Goal: Obtain resource: Obtain resource

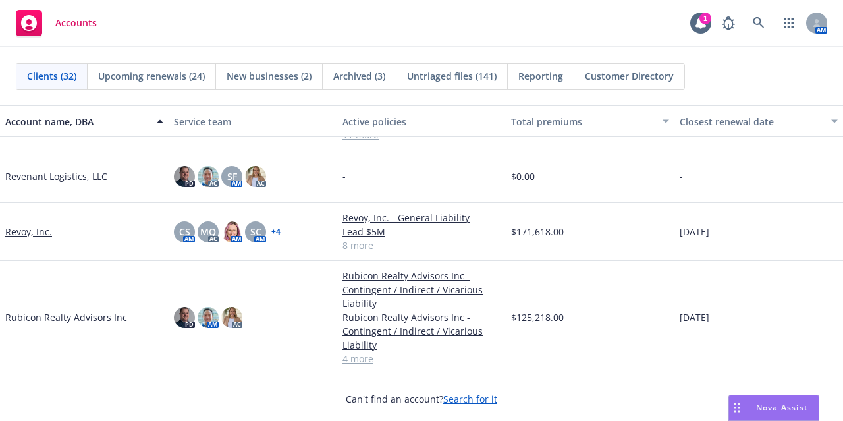
scroll to position [1128, 0]
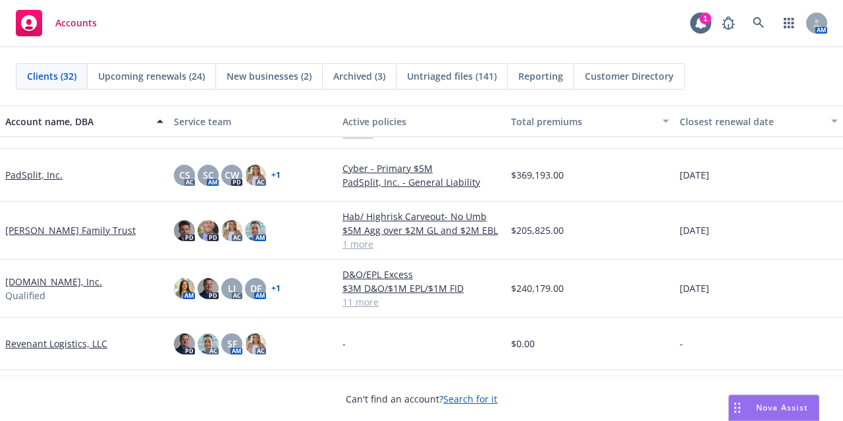
click at [90, 226] on link "Phua-Lee Family Trust" at bounding box center [70, 230] width 130 height 14
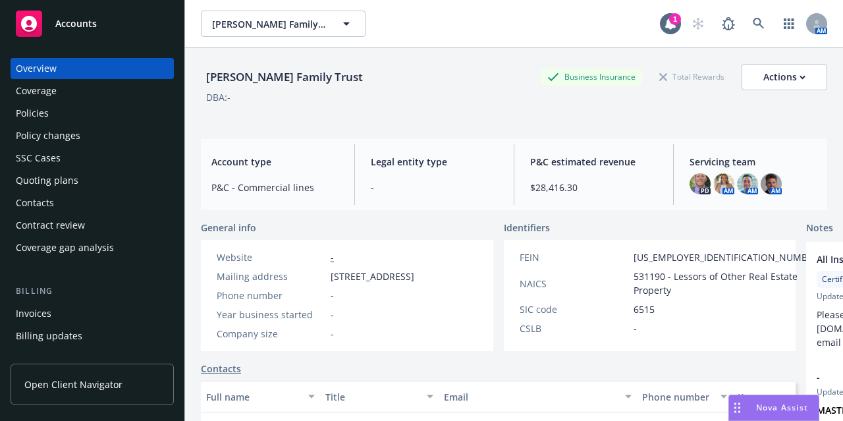
click at [110, 106] on div "Policies" at bounding box center [92, 113] width 153 height 21
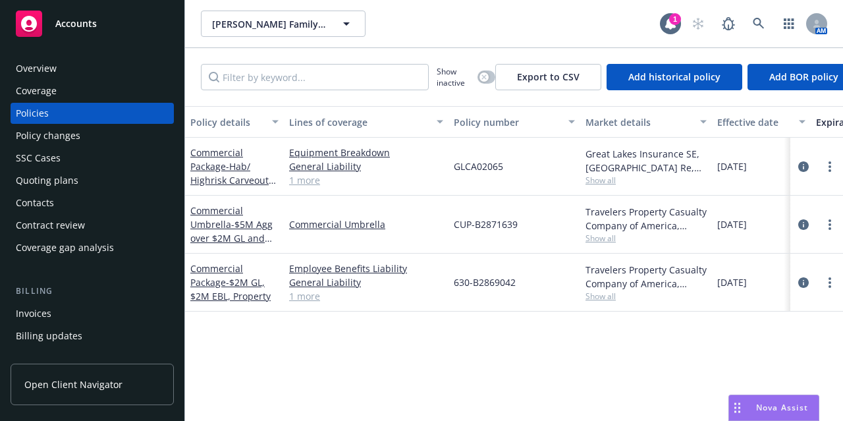
click at [105, 130] on div "Policy changes" at bounding box center [92, 135] width 153 height 21
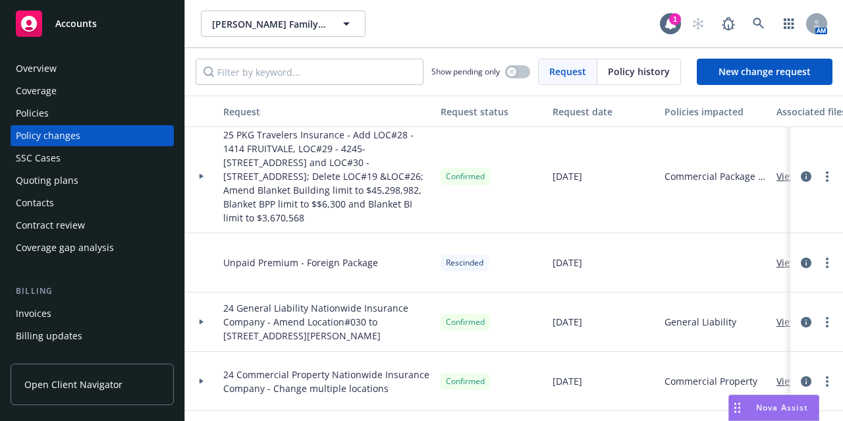
scroll to position [8, 0]
click at [204, 171] on div at bounding box center [201, 175] width 33 height 113
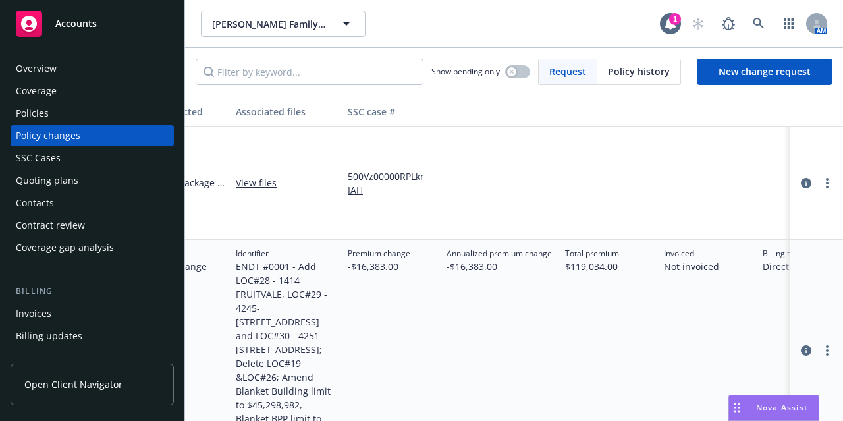
scroll to position [1, 542]
click at [119, 124] on div "Overview Coverage Policies Policy changes SSC Cases Quoting plans Contacts Cont…" at bounding box center [92, 158] width 163 height 200
click at [119, 117] on div "Policies" at bounding box center [92, 113] width 153 height 21
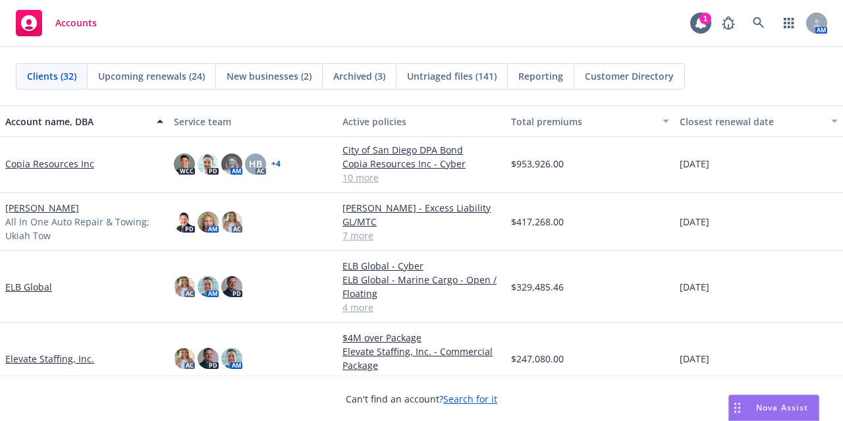
scroll to position [509, 0]
click at [79, 213] on link "[PERSON_NAME]" at bounding box center [42, 209] width 74 height 14
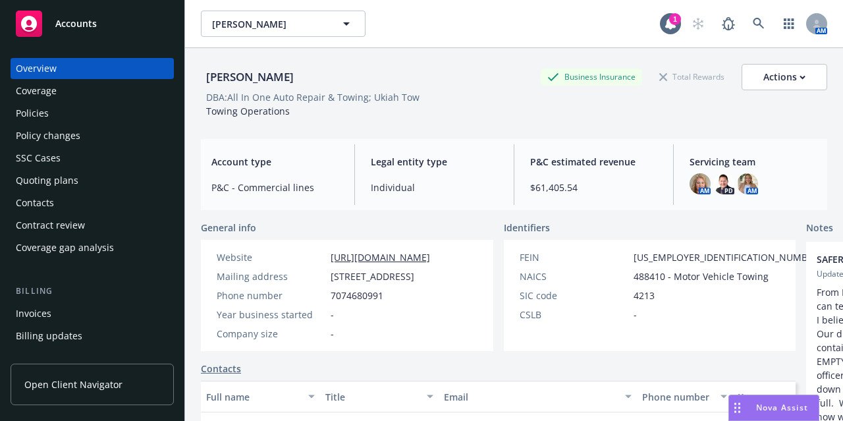
click at [70, 109] on div "Policies" at bounding box center [92, 113] width 153 height 21
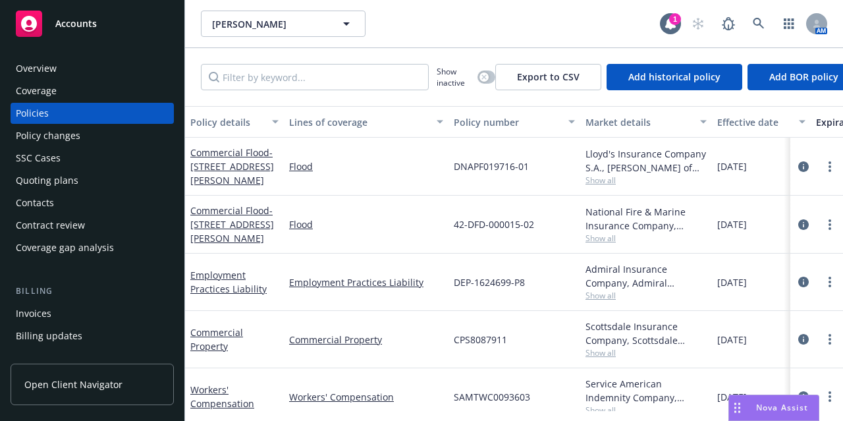
click at [77, 102] on div "Overview Coverage Policies Policy changes SSC Cases Quoting plans Contacts Cont…" at bounding box center [92, 158] width 163 height 200
click at [80, 96] on div "Coverage" at bounding box center [92, 90] width 153 height 21
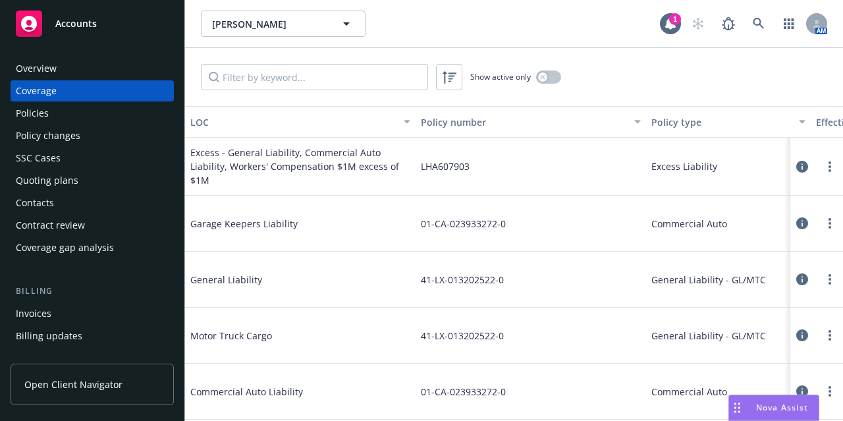
click at [85, 117] on div "Policies" at bounding box center [92, 113] width 153 height 21
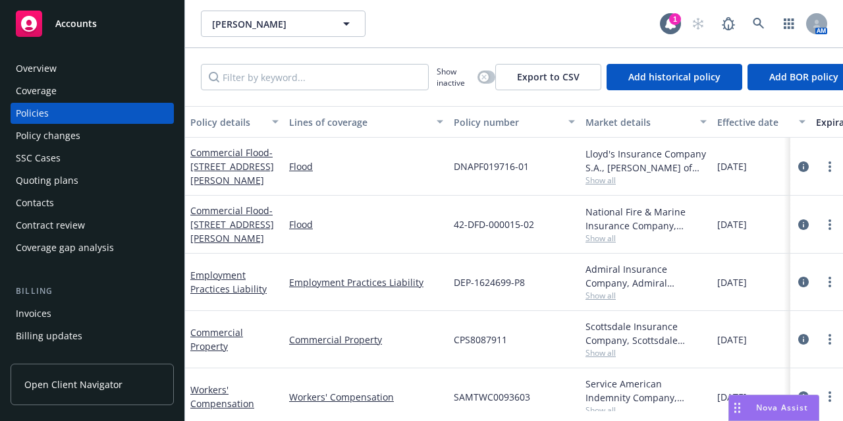
click at [84, 184] on div "Quoting plans" at bounding box center [92, 180] width 153 height 21
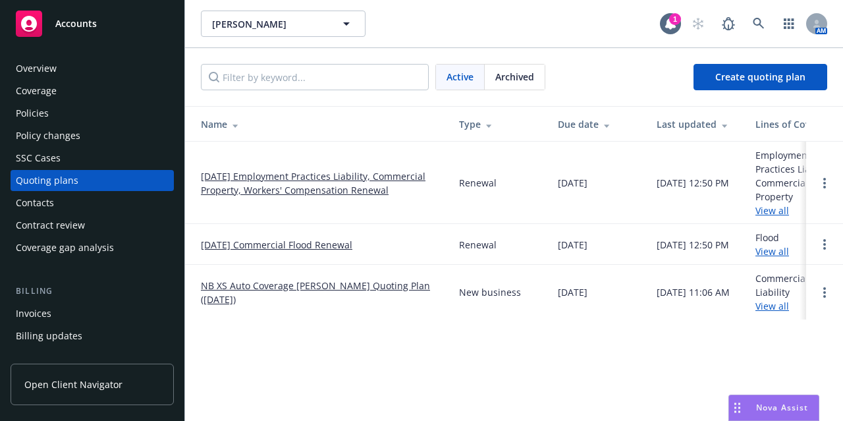
click at [524, 75] on span "Archived" at bounding box center [515, 77] width 39 height 14
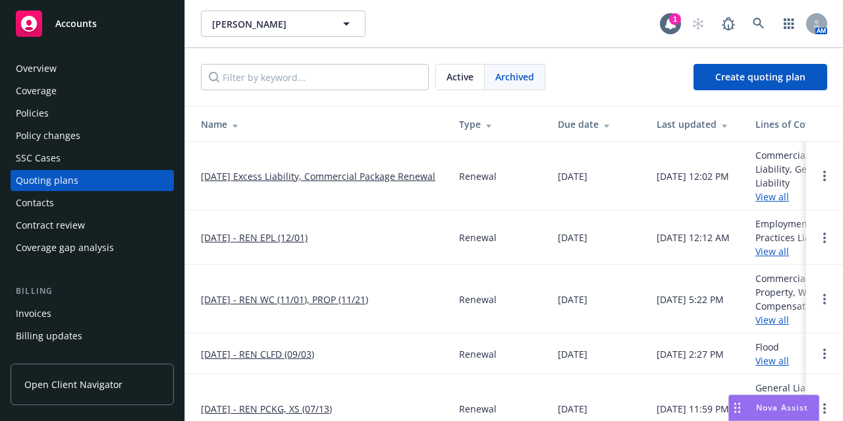
scroll to position [1, 0]
click at [586, 122] on div "Due date" at bounding box center [597, 124] width 78 height 14
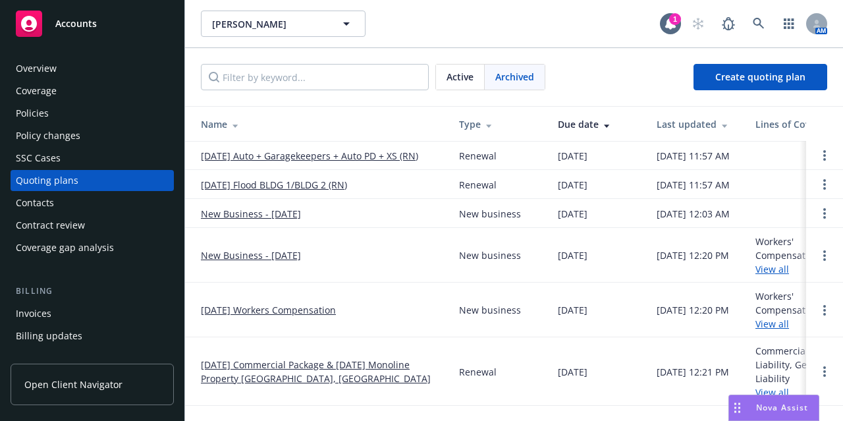
click at [586, 122] on div "Due date" at bounding box center [597, 124] width 78 height 14
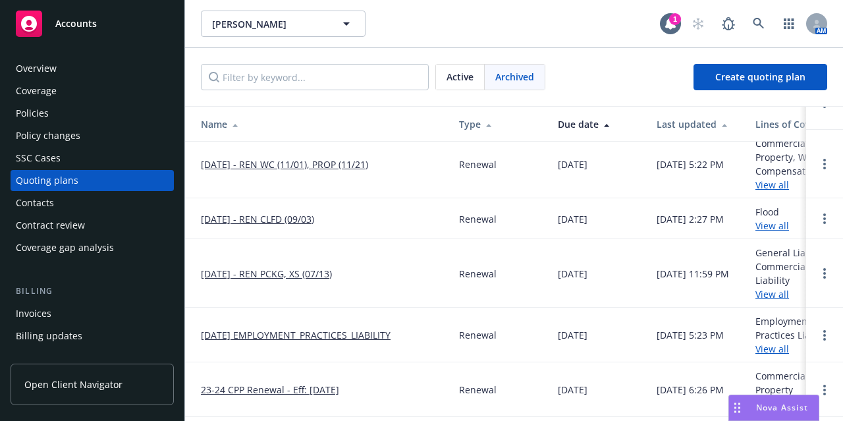
scroll to position [134, 0]
click at [275, 221] on link "[DATE] - REN CLFD (09/03)" at bounding box center [257, 220] width 113 height 14
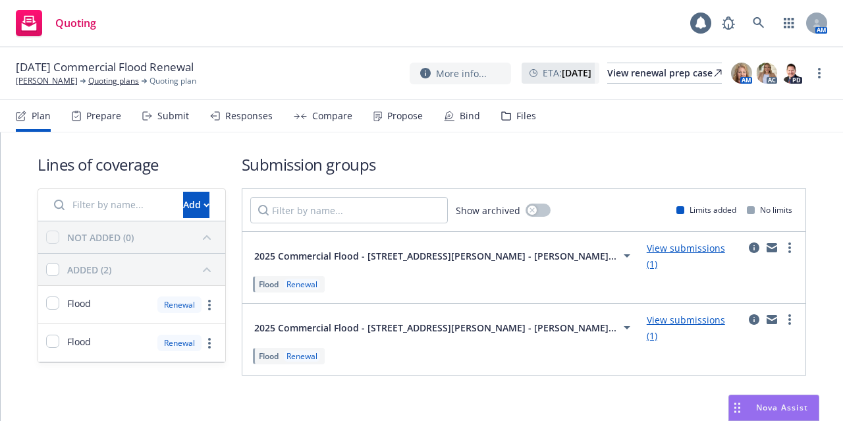
click at [171, 119] on div "Submit" at bounding box center [173, 116] width 32 height 11
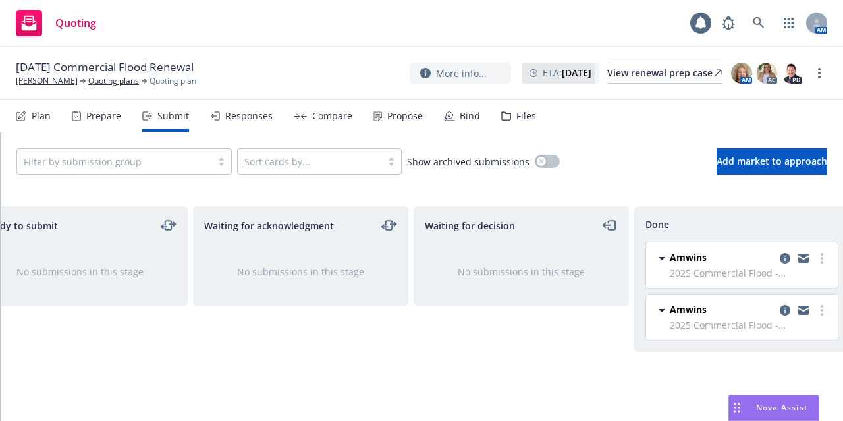
scroll to position [0, 287]
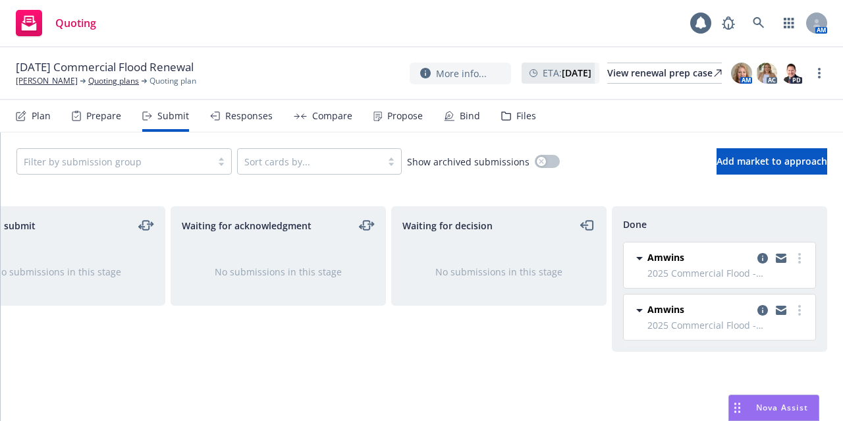
click at [676, 259] on span "Amwins" at bounding box center [666, 257] width 37 height 14
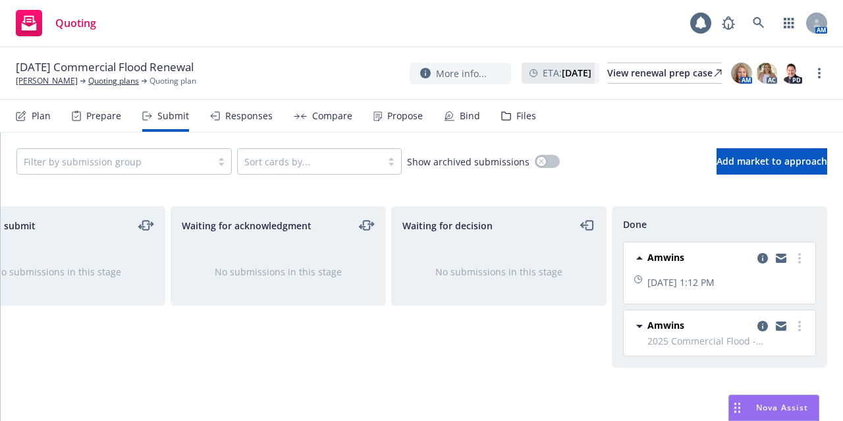
click at [678, 260] on span "Amwins" at bounding box center [666, 257] width 37 height 14
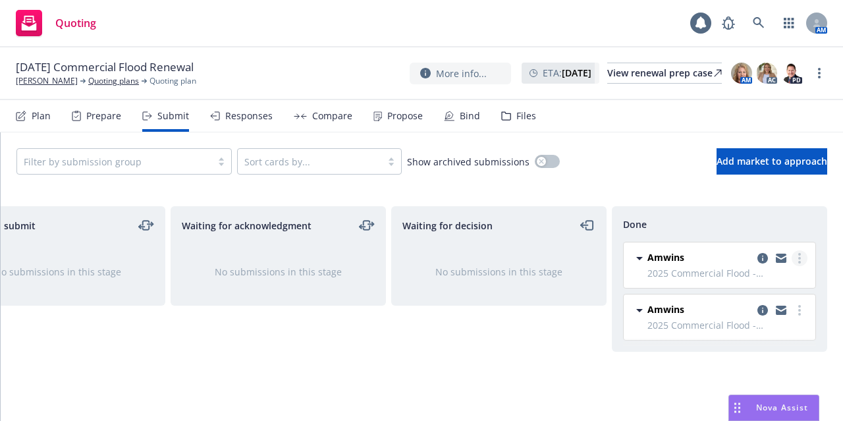
click at [799, 260] on icon "more" at bounding box center [800, 258] width 3 height 11
click at [828, 302] on div "Preparing No submissions in this stage Ready to submit No submissions in this s…" at bounding box center [422, 305] width 843 height 198
click at [758, 258] on icon "copy logging email" at bounding box center [763, 258] width 11 height 11
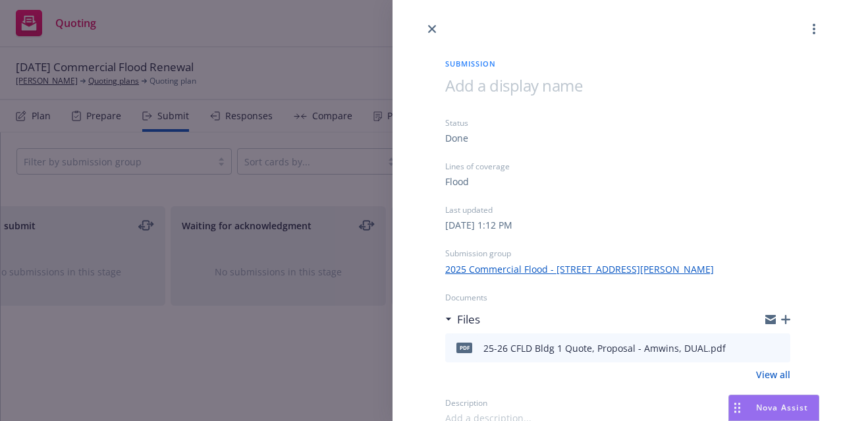
scroll to position [4, 0]
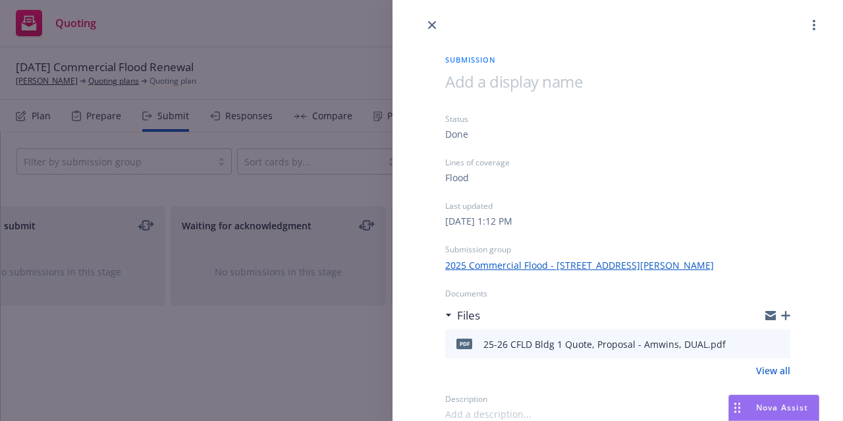
click at [751, 343] on icon "download file" at bounding box center [756, 342] width 11 height 11
click at [428, 28] on icon "close" at bounding box center [432, 25] width 8 height 8
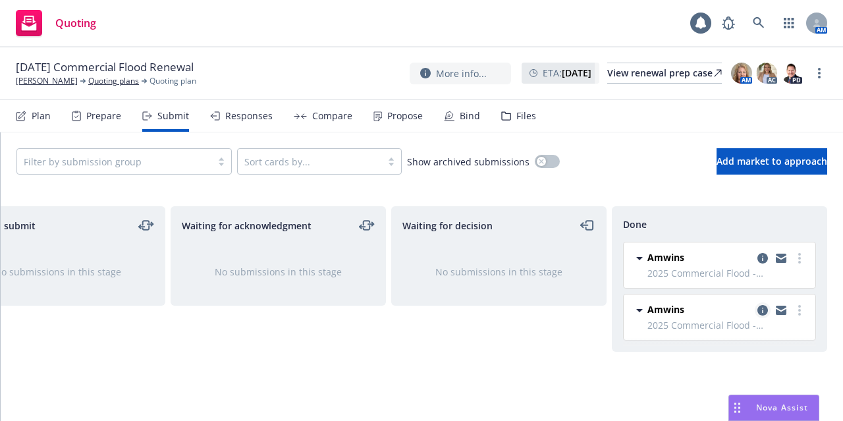
click at [763, 307] on icon "copy logging email" at bounding box center [763, 310] width 11 height 11
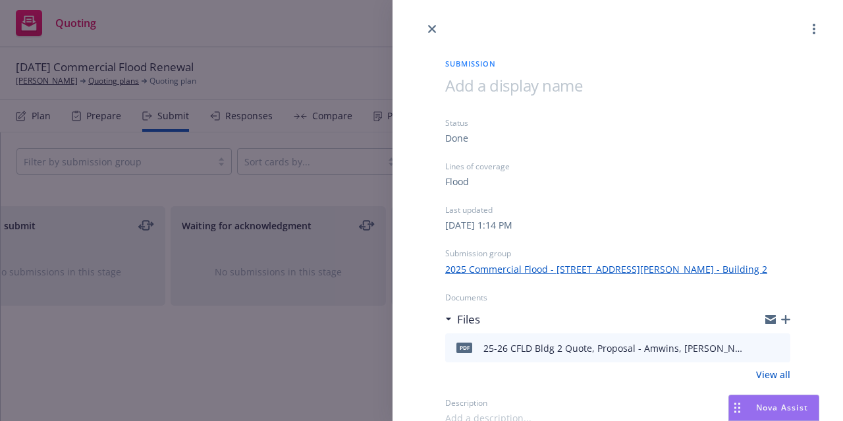
click at [751, 346] on icon "download file" at bounding box center [756, 346] width 11 height 11
click at [430, 41] on div "Submission Status Done Lines of coverage Flood Last updated Wednesday, July 30,…" at bounding box center [617, 231] width 387 height 388
click at [430, 29] on icon "close" at bounding box center [432, 29] width 8 height 8
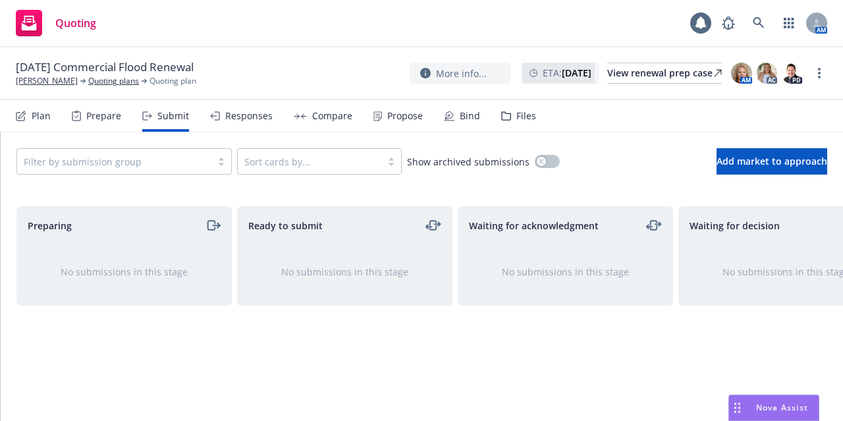
click at [316, 7] on div "Quoting 1 AM" at bounding box center [421, 23] width 843 height 47
click at [269, 22] on div "Quoting 1 AM" at bounding box center [421, 23] width 843 height 47
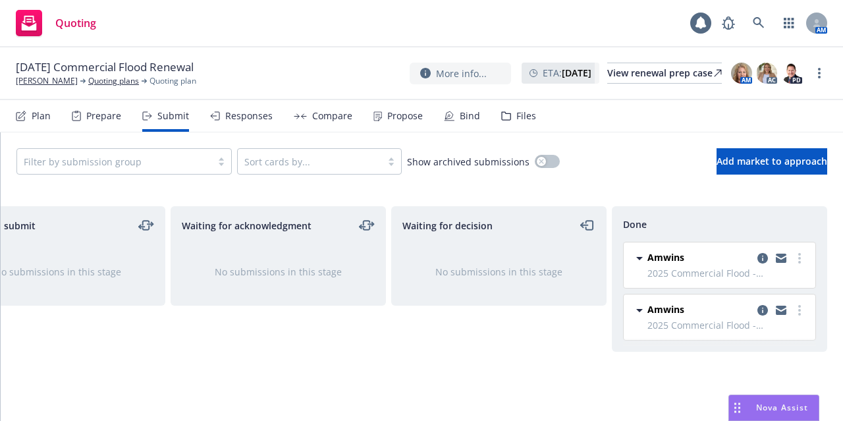
scroll to position [0, 287]
click at [53, 82] on link "[PERSON_NAME]" at bounding box center [47, 81] width 62 height 12
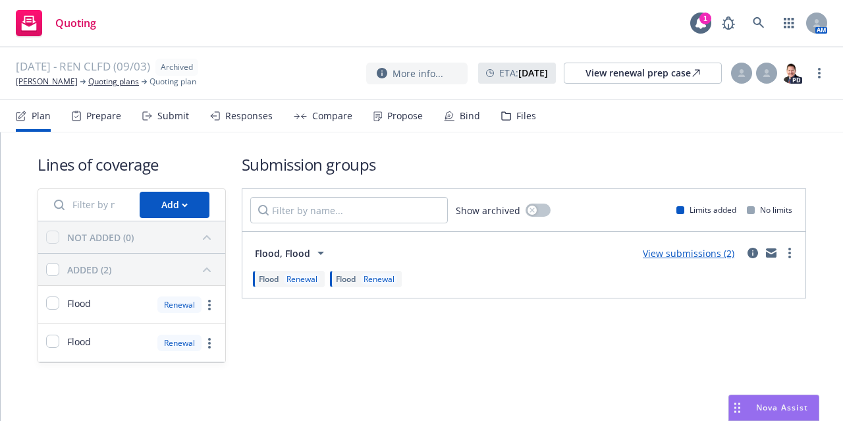
click at [513, 107] on div "Files" at bounding box center [518, 116] width 35 height 32
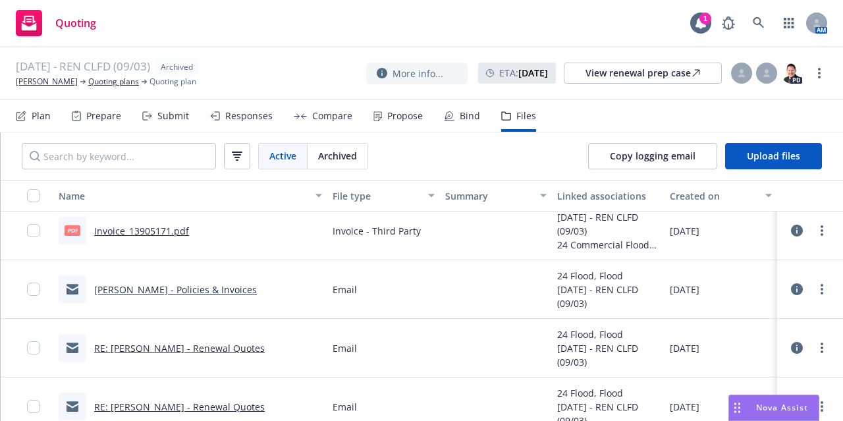
scroll to position [347, 0]
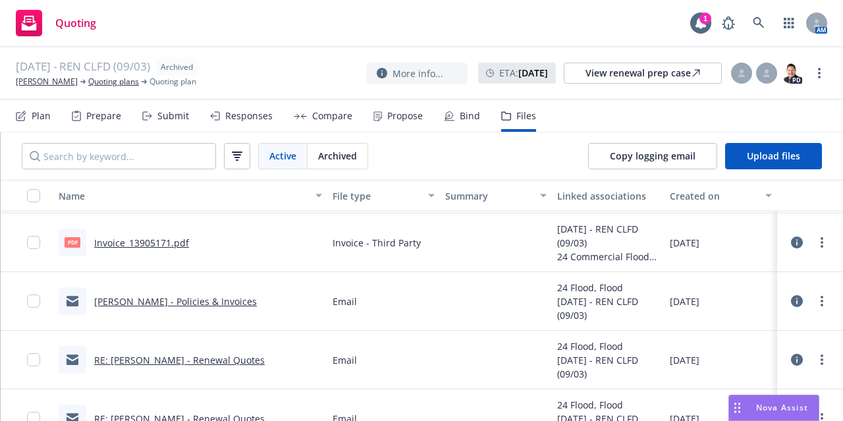
click at [167, 355] on link "RE: Donald Keith Hewett - Renewal Quotes" at bounding box center [179, 360] width 171 height 13
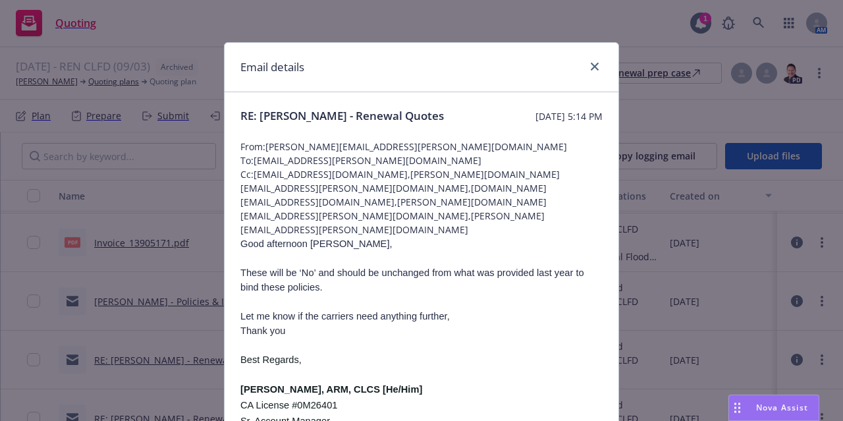
scroll to position [18, 0]
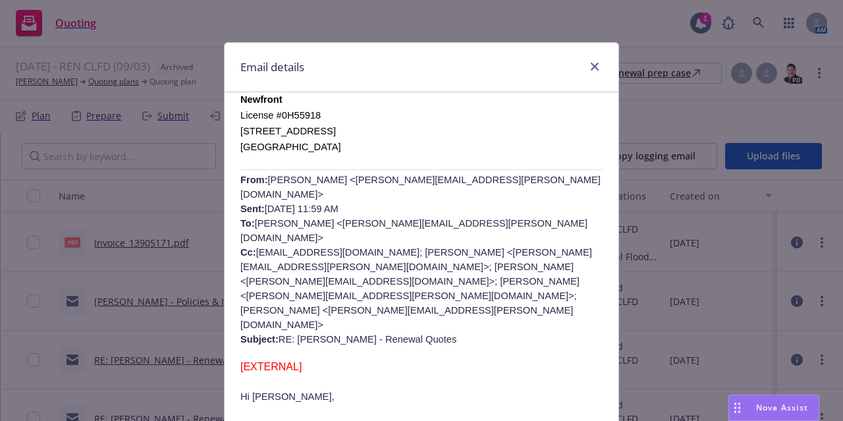
click at [548, 361] on p "[EXTERNAL]" at bounding box center [422, 367] width 362 height 13
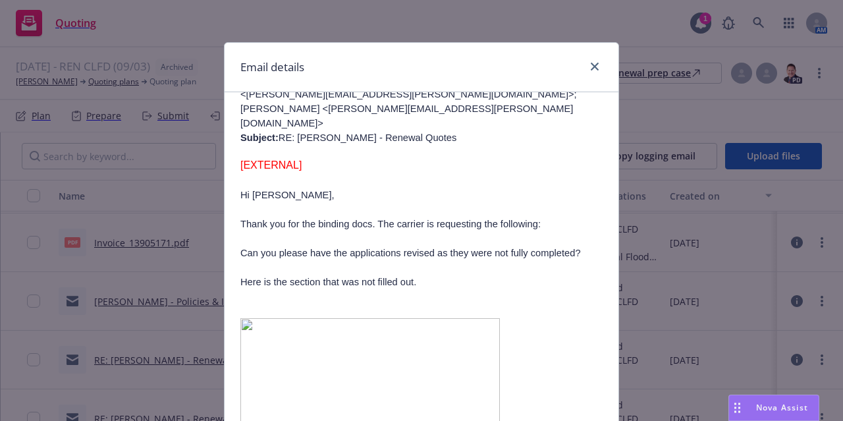
scroll to position [569, 0]
click at [597, 60] on div at bounding box center [592, 67] width 21 height 17
click at [587, 69] on link "close" at bounding box center [595, 67] width 16 height 16
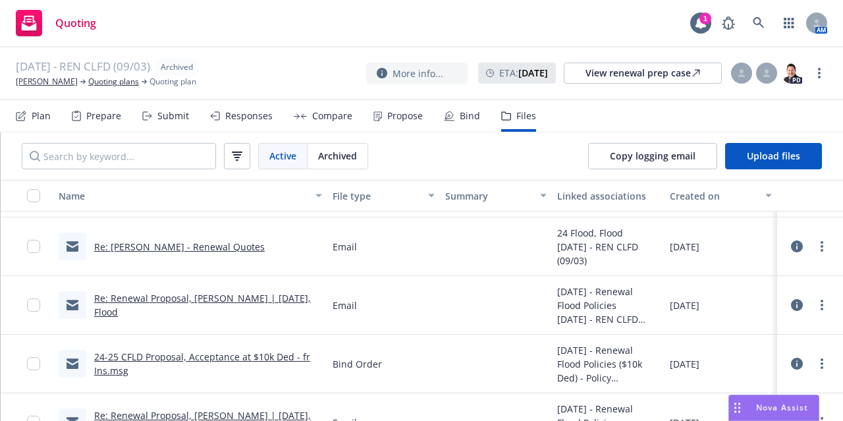
scroll to position [834, 0]
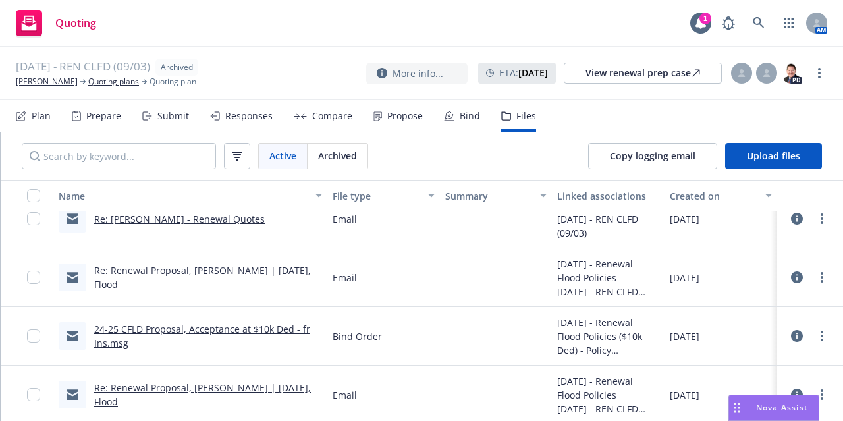
click at [237, 273] on link "Re: Renewal Proposal, Donald K Hewett | 09/03/24, Flood" at bounding box center [202, 277] width 217 height 26
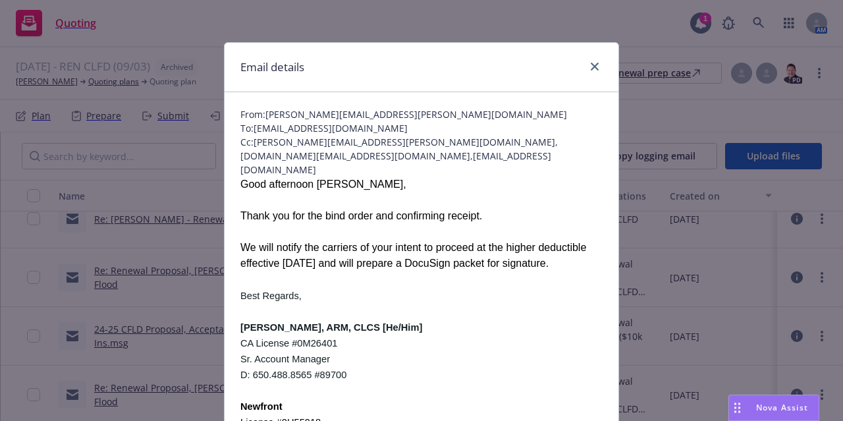
scroll to position [0, 0]
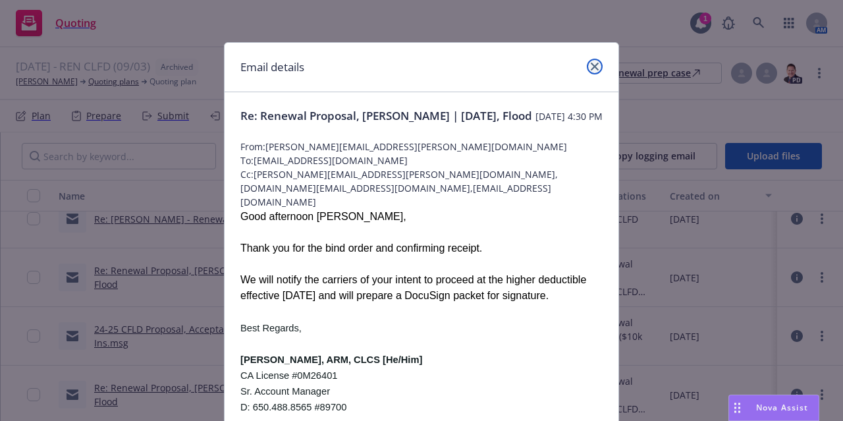
click at [591, 61] on link "close" at bounding box center [595, 67] width 16 height 16
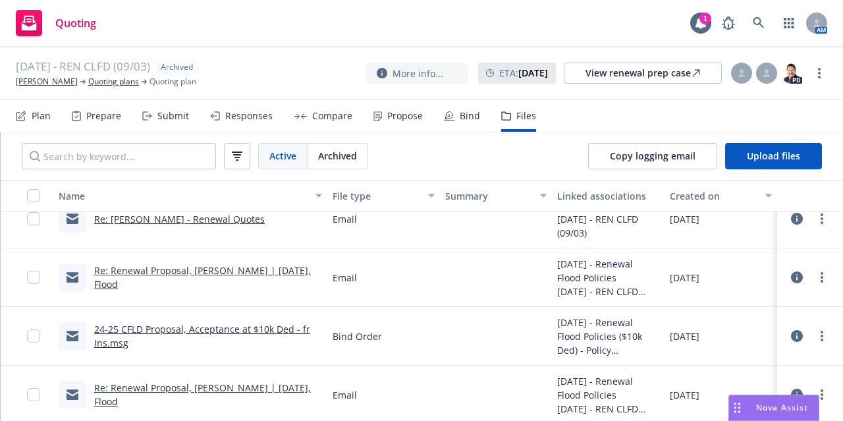
click at [229, 271] on link "Re: Renewal Proposal, Donald K Hewett | 09/03/24, Flood" at bounding box center [202, 277] width 217 height 26
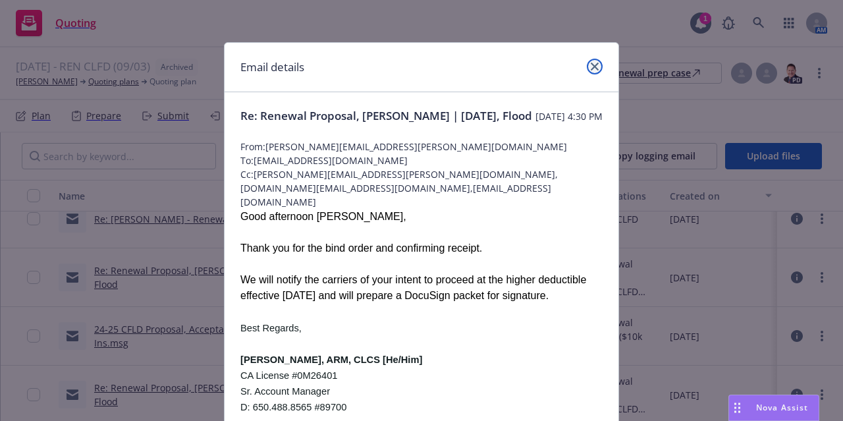
click at [592, 68] on icon "close" at bounding box center [595, 67] width 8 height 8
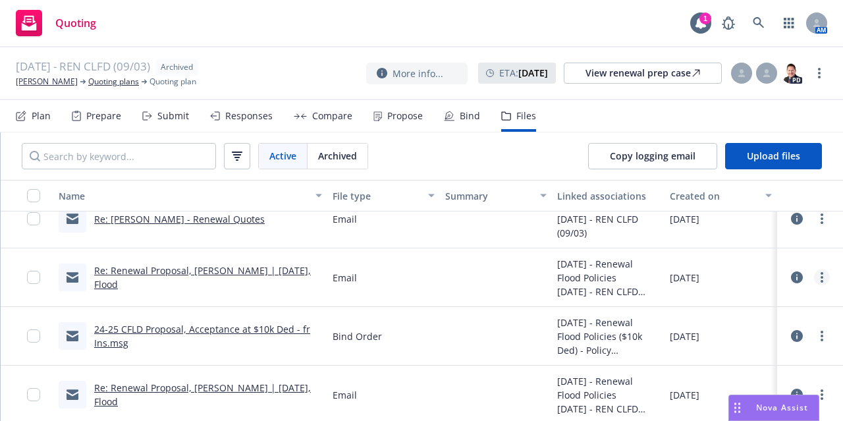
click at [821, 276] on circle "more" at bounding box center [822, 277] width 3 height 3
click at [791, 275] on icon at bounding box center [797, 277] width 12 height 12
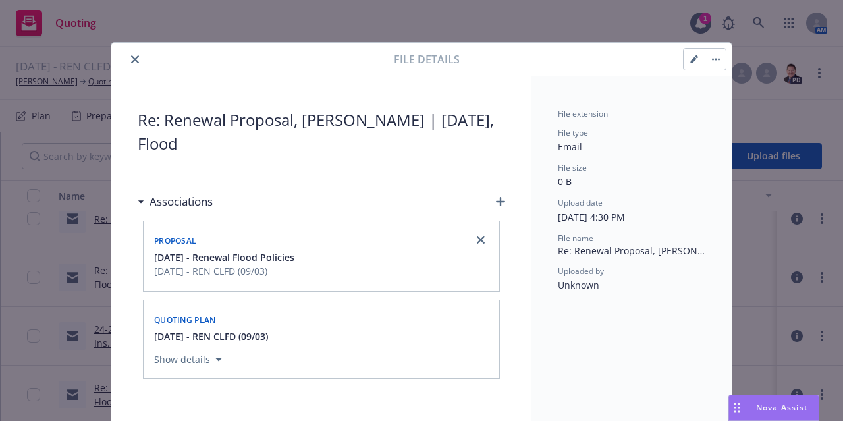
click at [131, 60] on icon "close" at bounding box center [135, 59] width 8 height 8
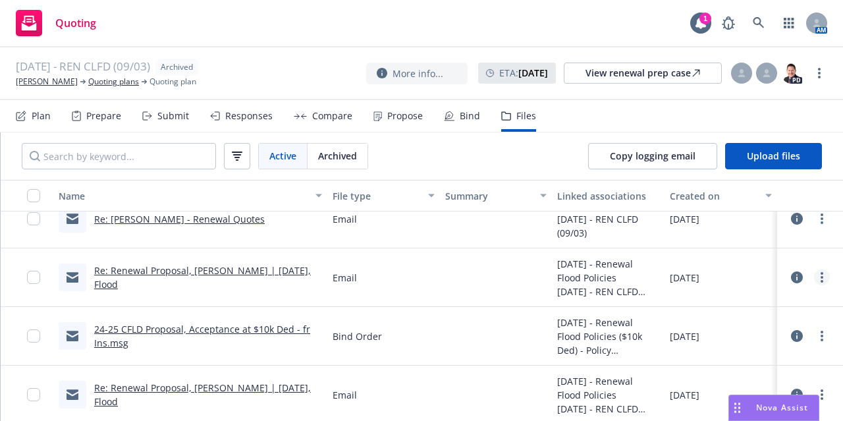
click at [821, 277] on circle "more" at bounding box center [822, 277] width 3 height 3
click at [752, 336] on link "Download" at bounding box center [743, 330] width 131 height 26
click at [59, 81] on link "[PERSON_NAME]" at bounding box center [47, 82] width 62 height 12
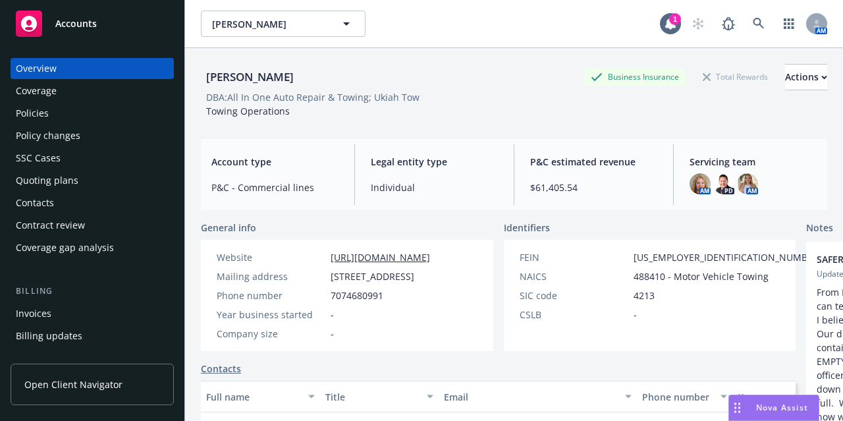
click at [96, 173] on div "Quoting plans" at bounding box center [92, 180] width 153 height 21
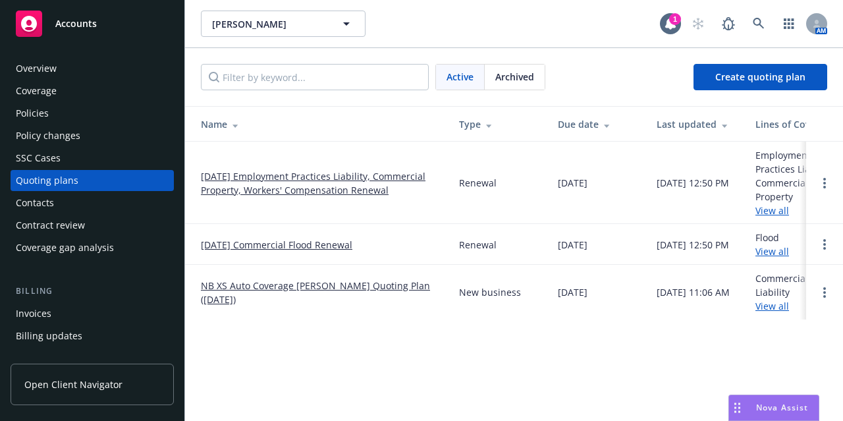
click at [510, 78] on span "Archived" at bounding box center [515, 77] width 39 height 14
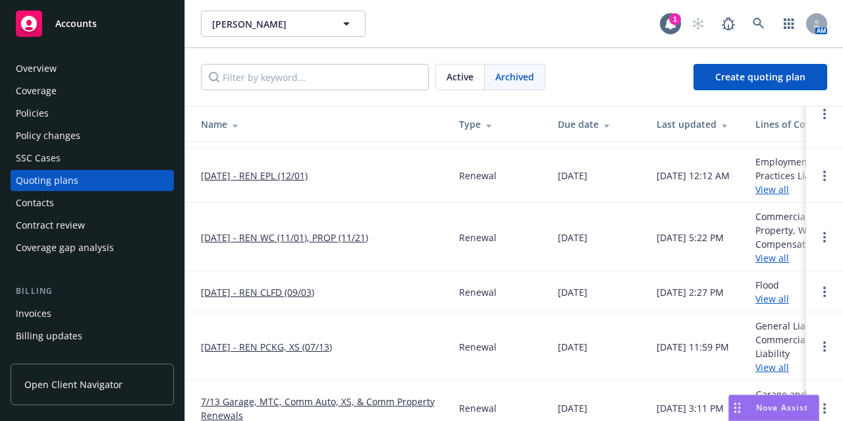
scroll to position [61, 0]
click at [265, 239] on link "[DATE] - REN WC (11/01), PROP (11/21)" at bounding box center [284, 238] width 167 height 14
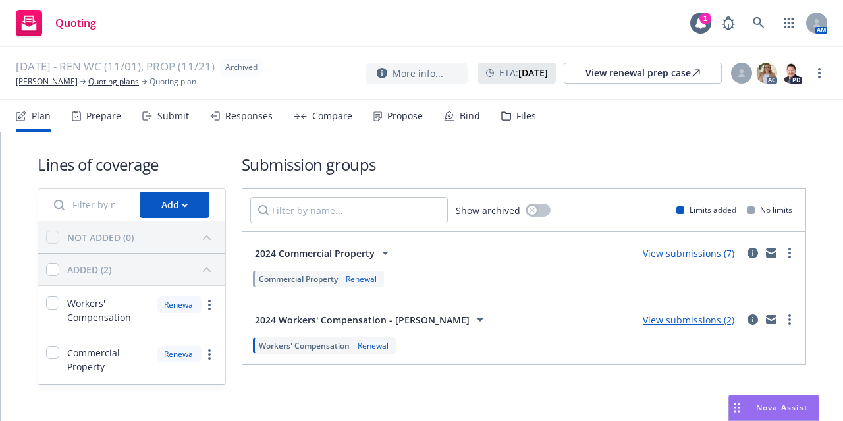
click at [524, 121] on div "Files" at bounding box center [527, 116] width 20 height 11
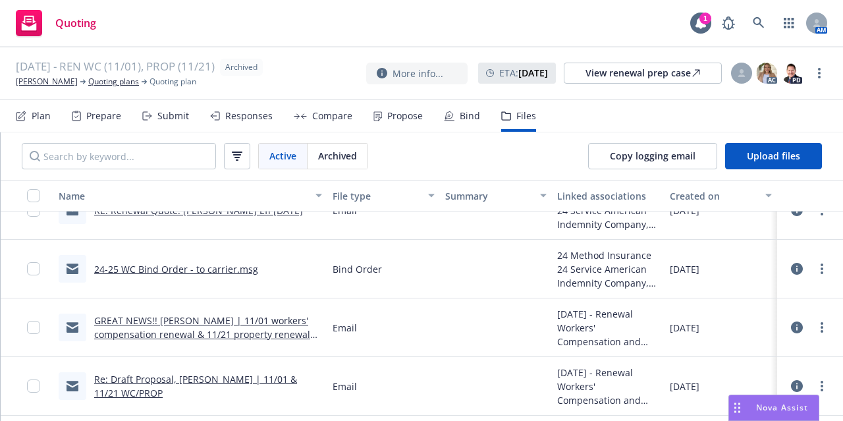
scroll to position [1074, 0]
click at [188, 325] on link "GREAT NEWS!! Donald Keith Hewett | 11/01 workers' compensation renewal & 11/21 …" at bounding box center [202, 335] width 216 height 40
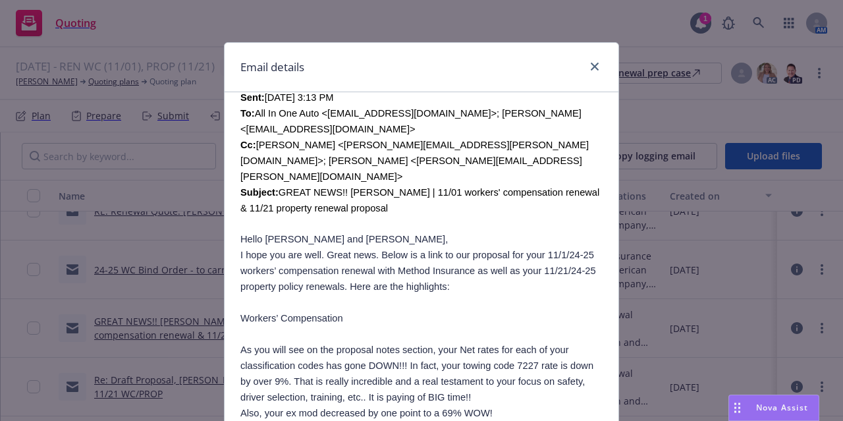
scroll to position [24, 0]
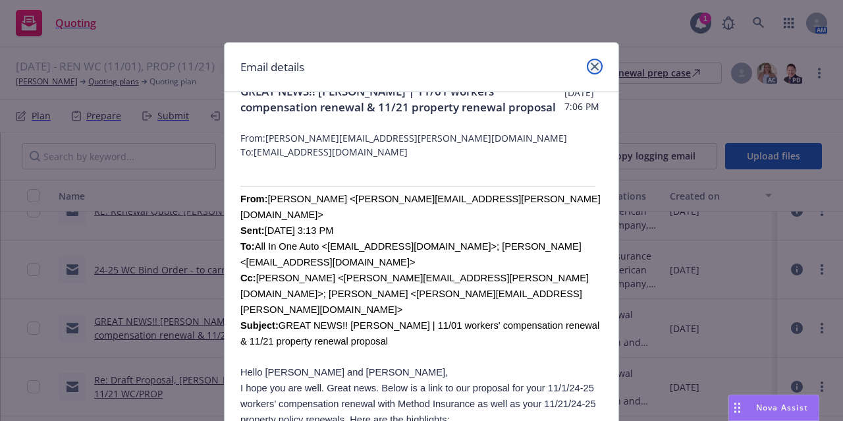
click at [591, 66] on icon "close" at bounding box center [595, 67] width 8 height 8
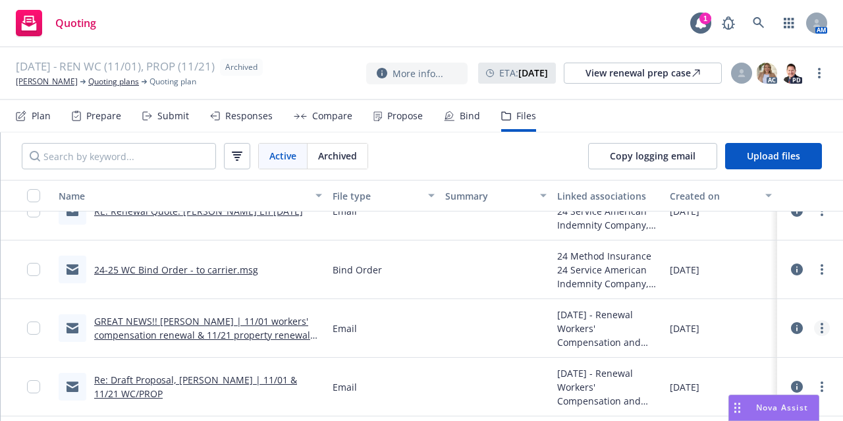
click at [814, 330] on link "more" at bounding box center [822, 328] width 16 height 16
click at [476, 320] on div at bounding box center [496, 328] width 113 height 59
click at [821, 331] on circle "more" at bounding box center [822, 332] width 3 height 3
click at [762, 255] on link "Download" at bounding box center [743, 248] width 131 height 26
click at [120, 88] on link "Quoting plans" at bounding box center [113, 82] width 51 height 12
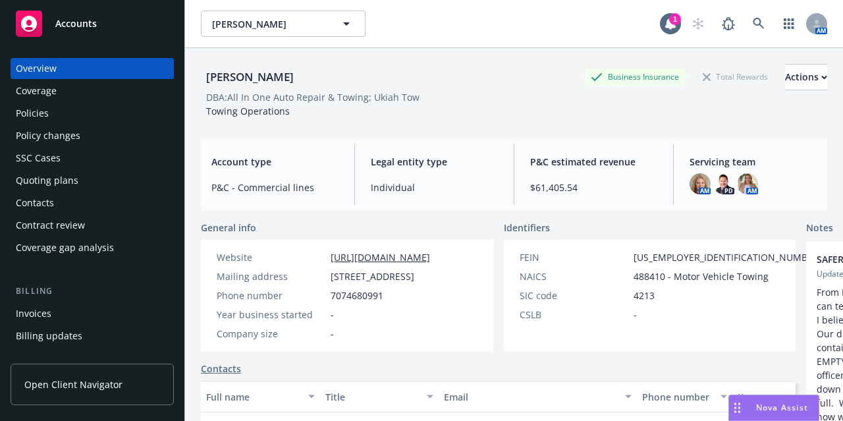
click at [126, 117] on div "Policies" at bounding box center [92, 113] width 153 height 21
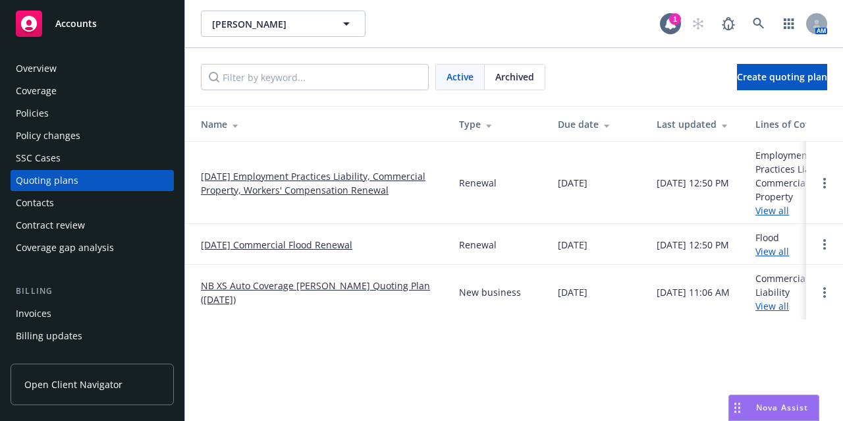
click at [521, 61] on div "Active Archived Create quoting plan" at bounding box center [514, 77] width 658 height 58
click at [523, 76] on span "Archived" at bounding box center [515, 77] width 39 height 14
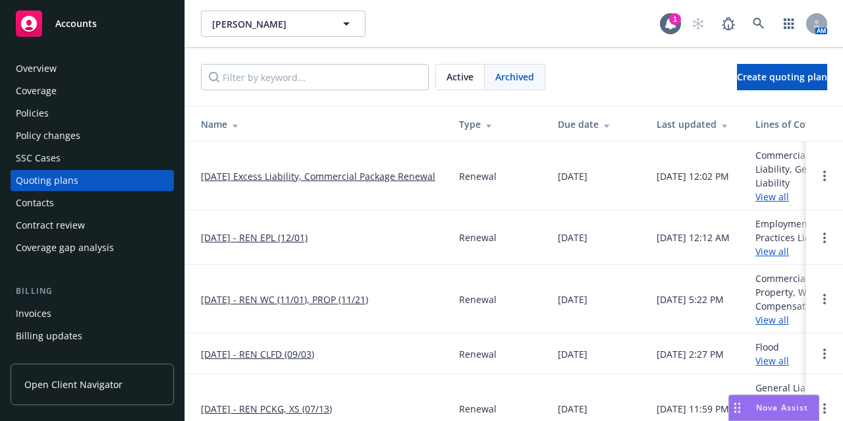
click at [256, 241] on link "[DATE] - REN EPL (12/01)" at bounding box center [254, 238] width 107 height 14
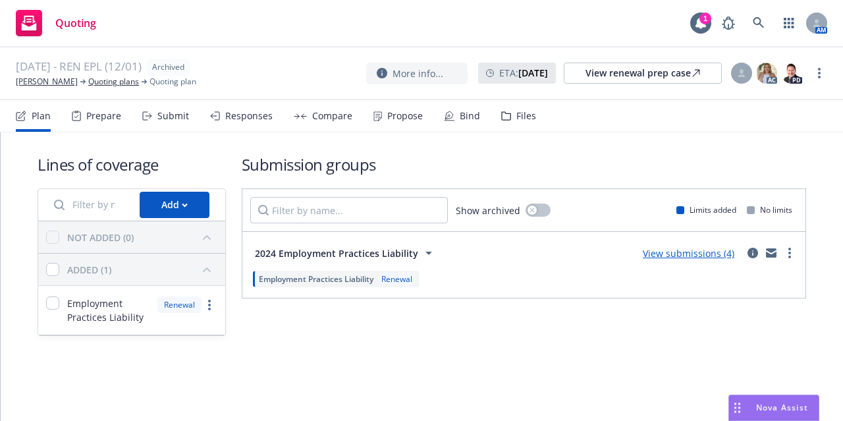
click at [517, 113] on div "Files" at bounding box center [527, 116] width 20 height 11
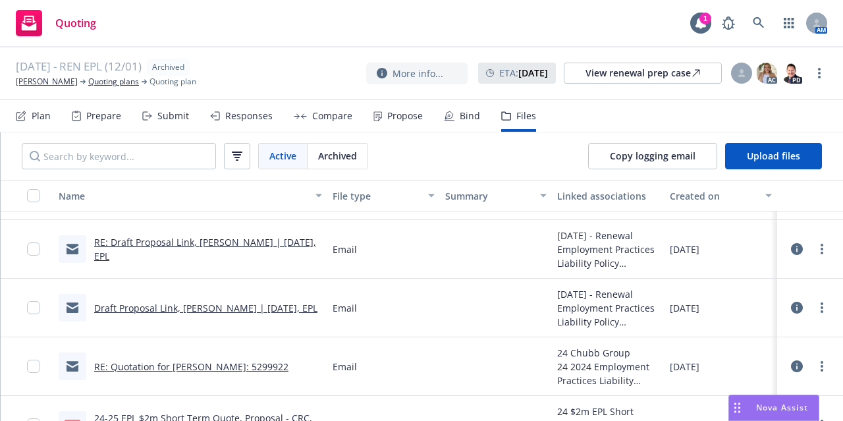
scroll to position [538, 0]
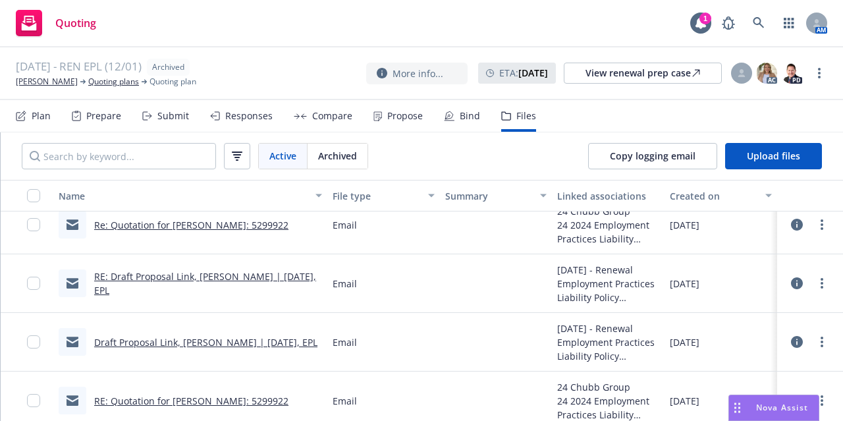
click at [229, 336] on link "Draft Proposal Link, [PERSON_NAME] | [DATE], EPL" at bounding box center [205, 342] width 223 height 13
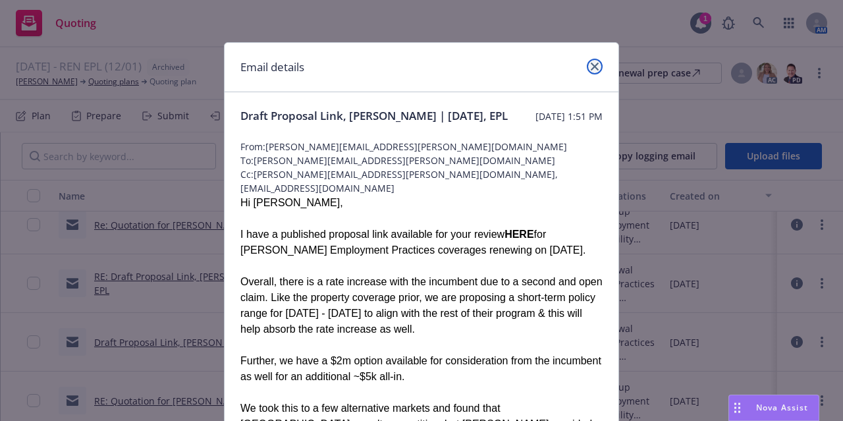
click at [593, 67] on icon "close" at bounding box center [595, 67] width 8 height 8
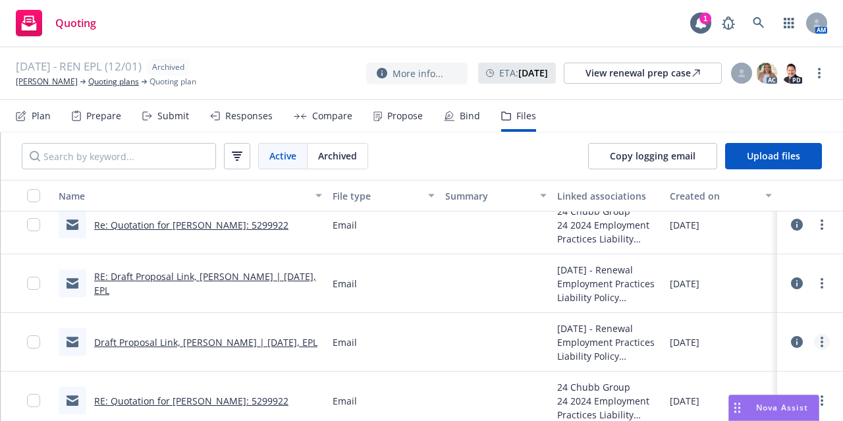
click at [821, 342] on icon "more" at bounding box center [822, 342] width 3 height 11
click at [781, 278] on link "Download" at bounding box center [754, 271] width 131 height 26
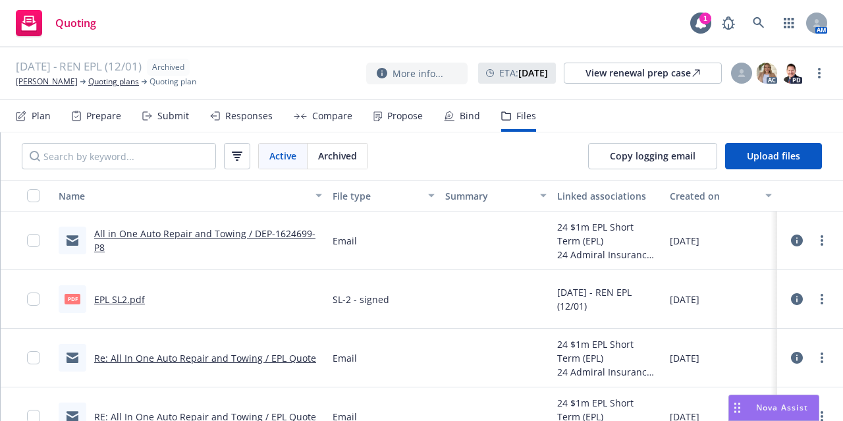
click at [318, 7] on div "Quoting 1 AM" at bounding box center [421, 23] width 843 height 47
click at [227, 24] on div "Quoting 1 AM" at bounding box center [421, 23] width 843 height 47
click at [74, 86] on link "[PERSON_NAME]" at bounding box center [47, 82] width 62 height 12
